Goal: Transaction & Acquisition: Purchase product/service

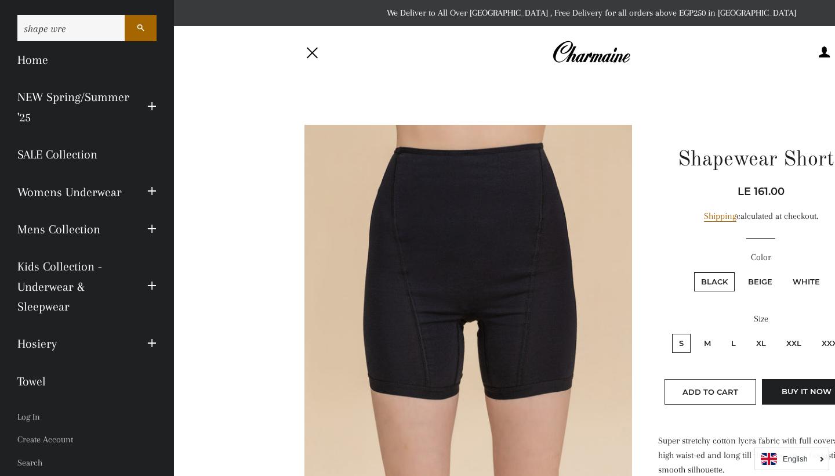
type input "shape wre"
click at [140, 28] on button "Search" at bounding box center [141, 28] width 32 height 26
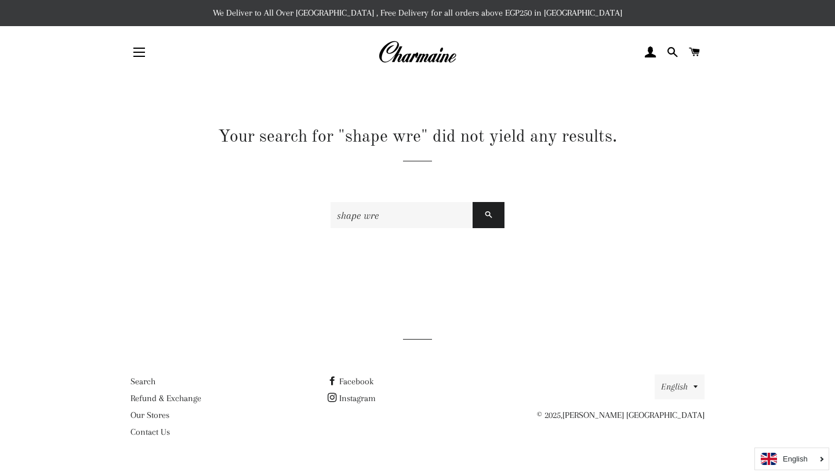
click at [400, 216] on input "shape wre" at bounding box center [402, 215] width 142 height 26
type input "shape wear"
click at [488, 215] on button "Search" at bounding box center [489, 215] width 32 height 26
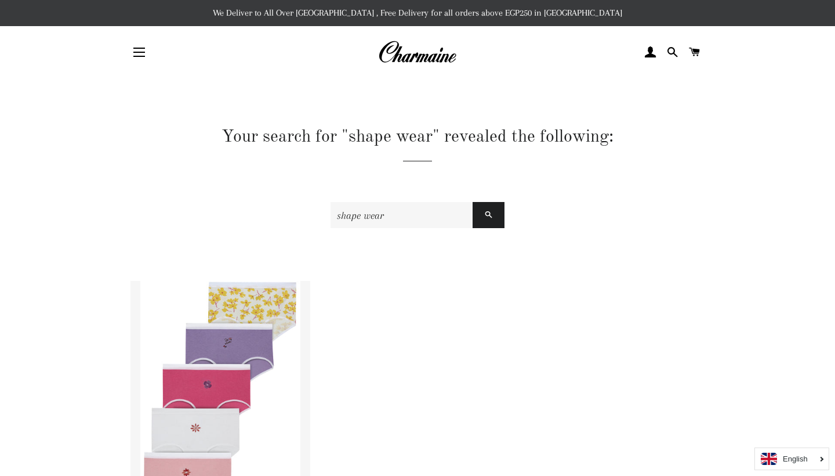
drag, startPoint x: 406, startPoint y: 220, endPoint x: 320, endPoint y: 220, distance: 85.9
click at [320, 220] on div "Your search for "shape wear" revealed the following: shape wear Search Multipac…" at bounding box center [409, 348] width 592 height 447
